Goal: Navigation & Orientation: Find specific page/section

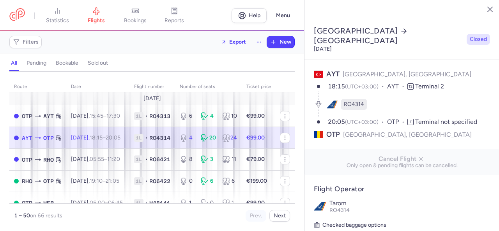
select select "hours"
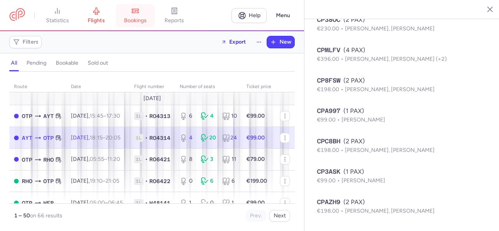
click at [146, 21] on span "bookings" at bounding box center [135, 20] width 23 height 7
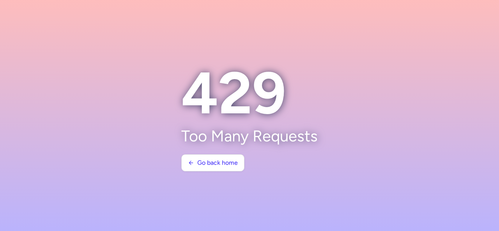
click at [129, 40] on section at bounding box center [249, 115] width 499 height 231
